Goal: Transaction & Acquisition: Purchase product/service

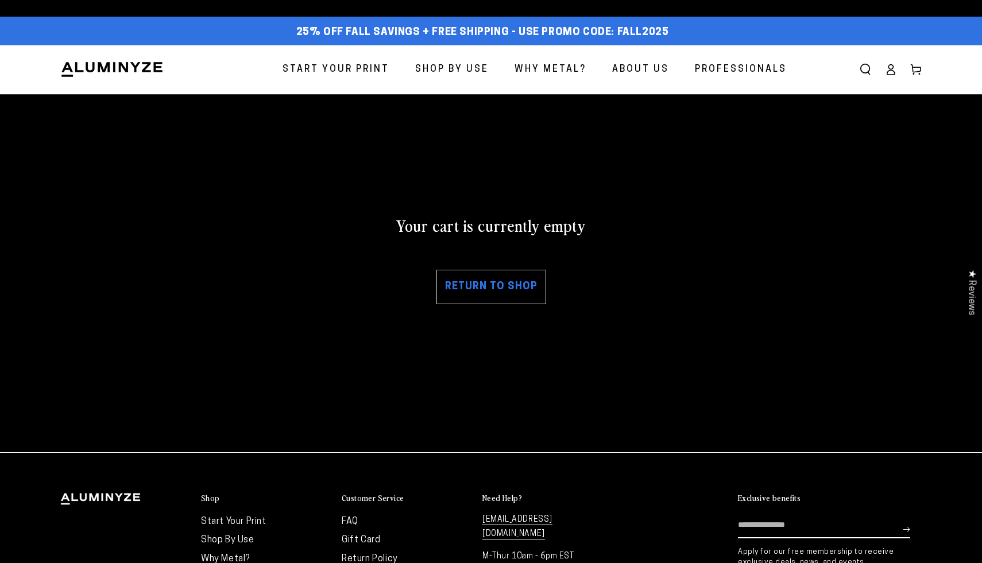
click at [514, 291] on link "Return to shop" at bounding box center [491, 287] width 110 height 34
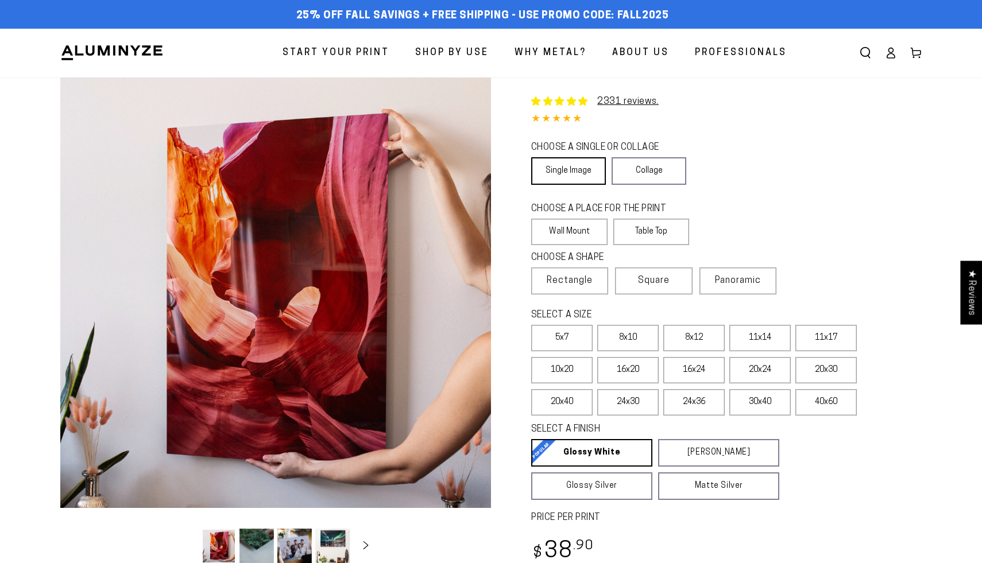
select select "**********"
click at [847, 150] on div "Close dialog Get 35% Off + Free Shipping on Your First Order! Plus, enjoy early…" at bounding box center [491, 281] width 982 height 563
